Goal: Information Seeking & Learning: Learn about a topic

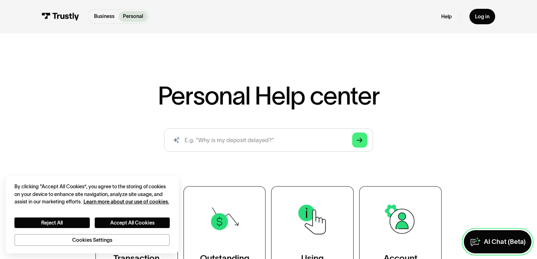
click at [482, 232] on link "AI Chat (Beta)" at bounding box center [498, 241] width 68 height 23
